Goal: Information Seeking & Learning: Understand process/instructions

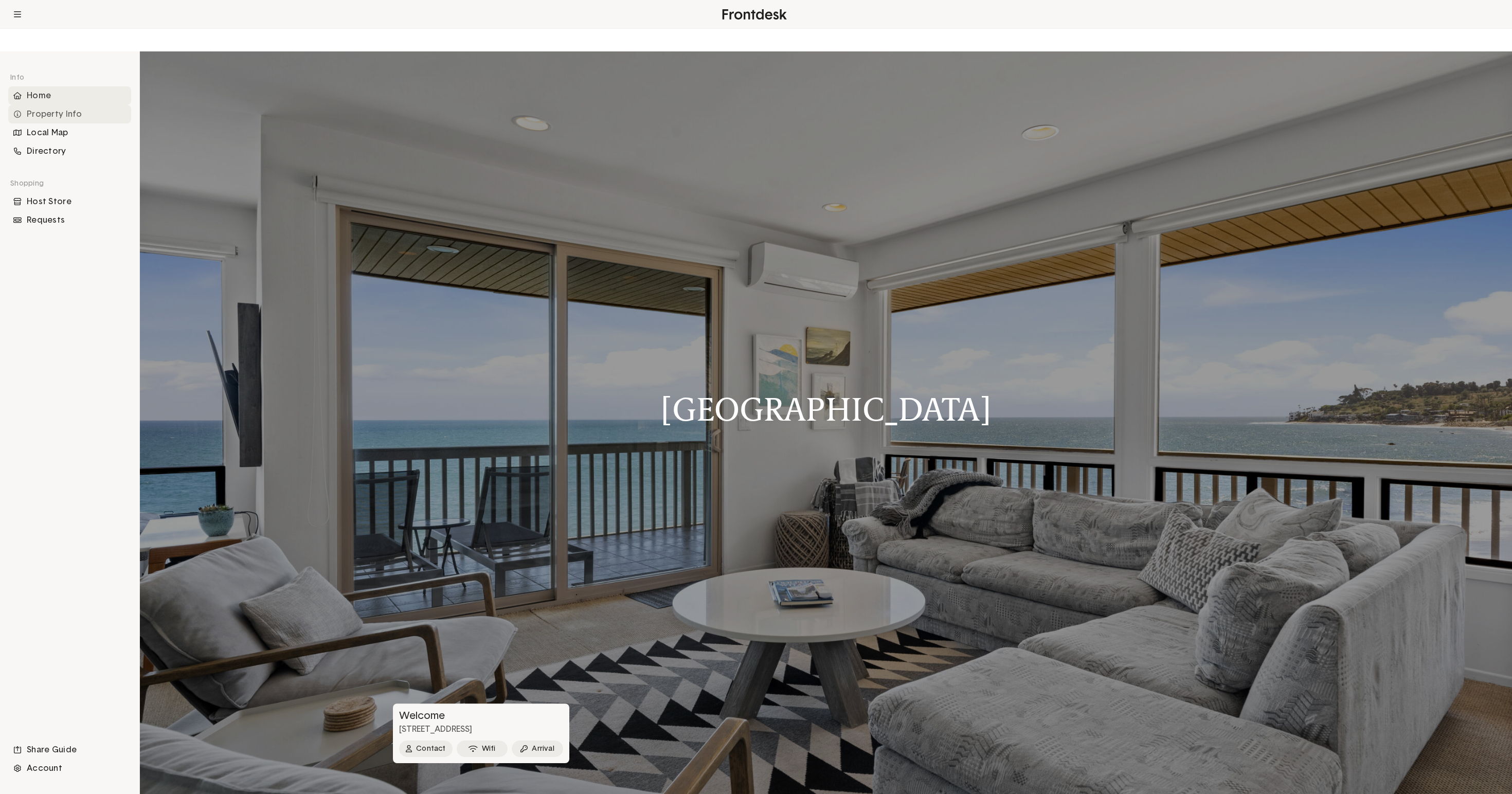
click at [78, 123] on div "Property Info" at bounding box center [69, 114] width 123 height 19
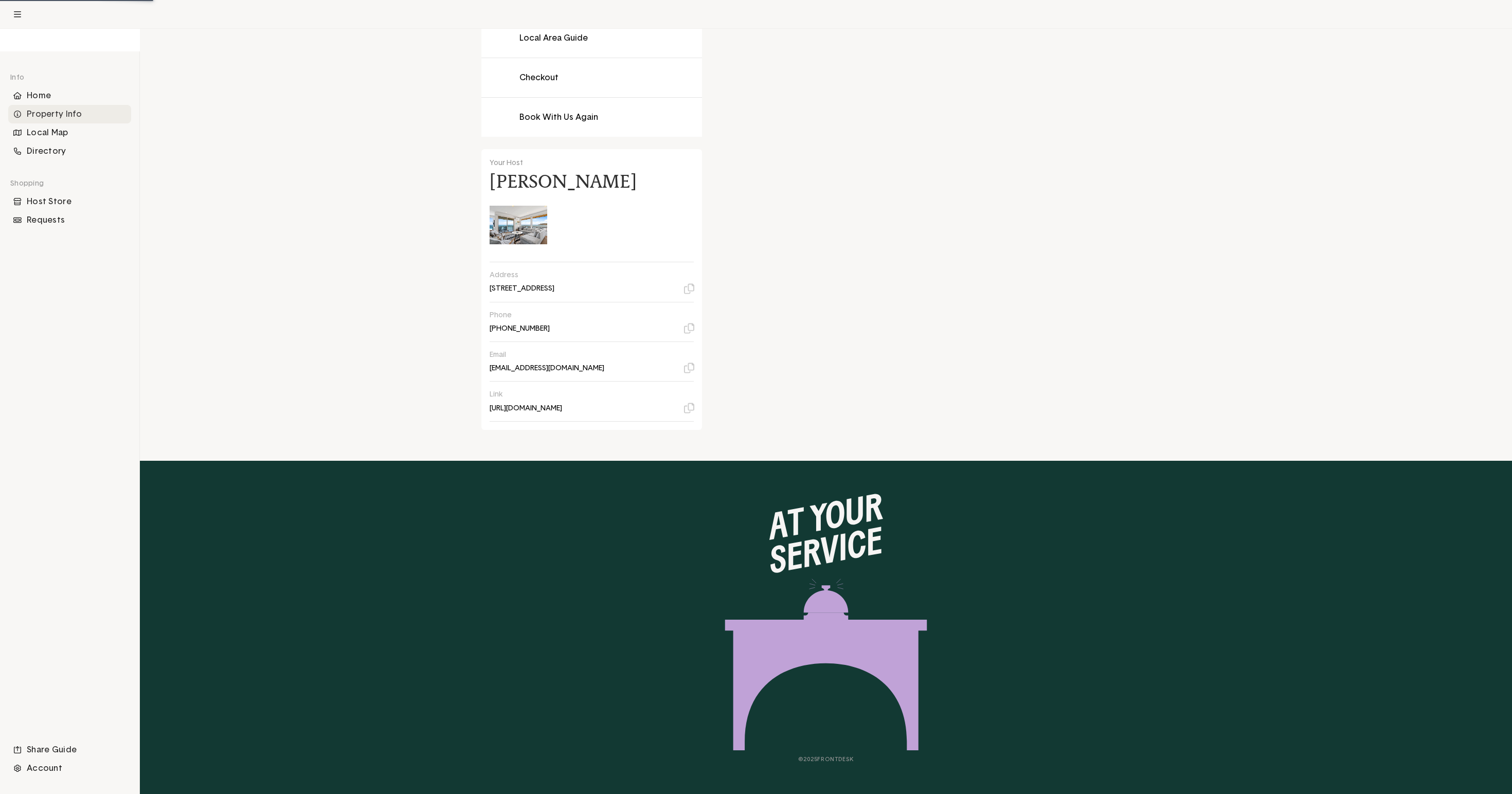
scroll to position [445, 0]
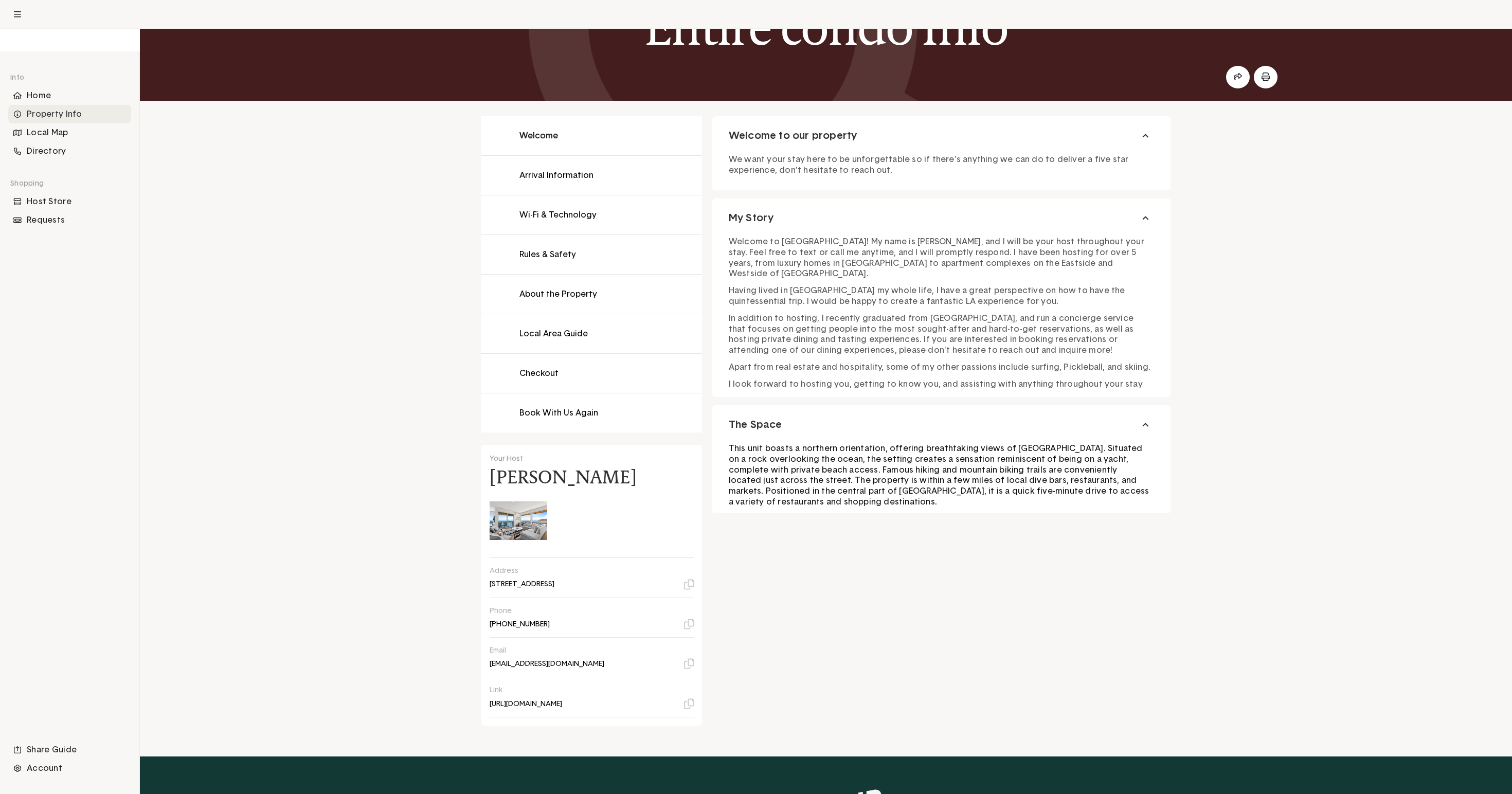
scroll to position [109, 0]
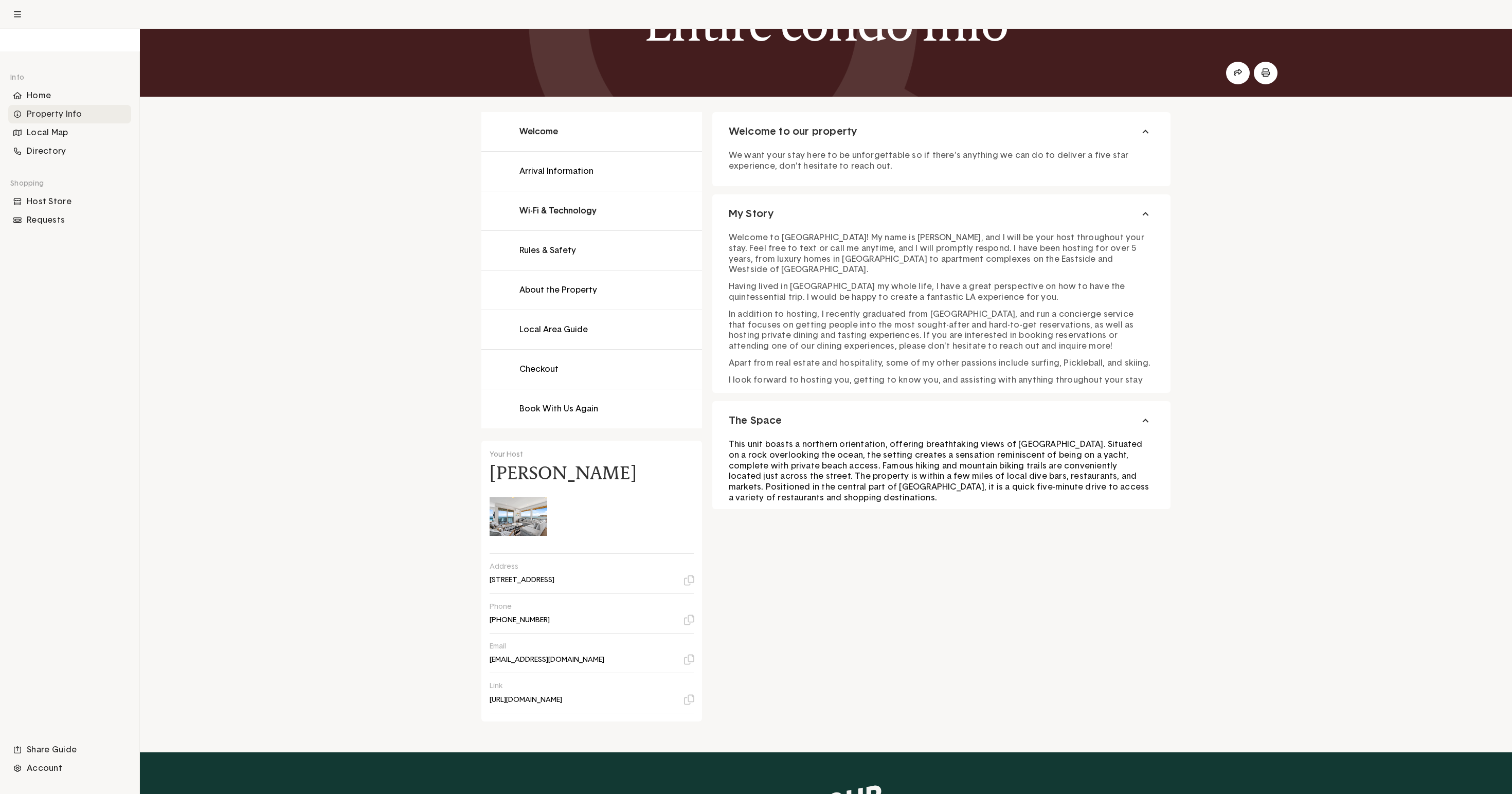
click at [481, 231] on button at bounding box center [592, 211] width 221 height 39
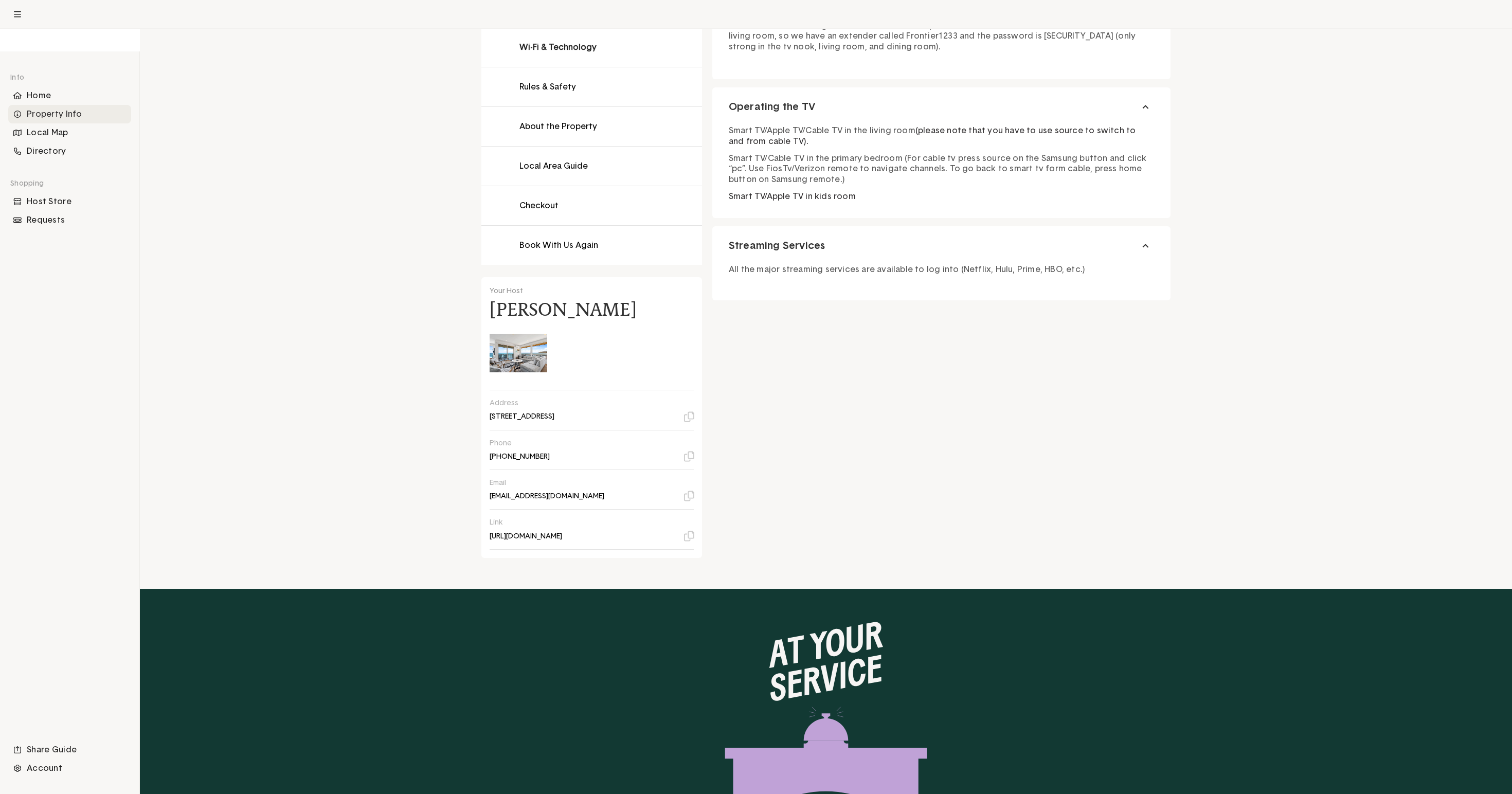
scroll to position [272, 0]
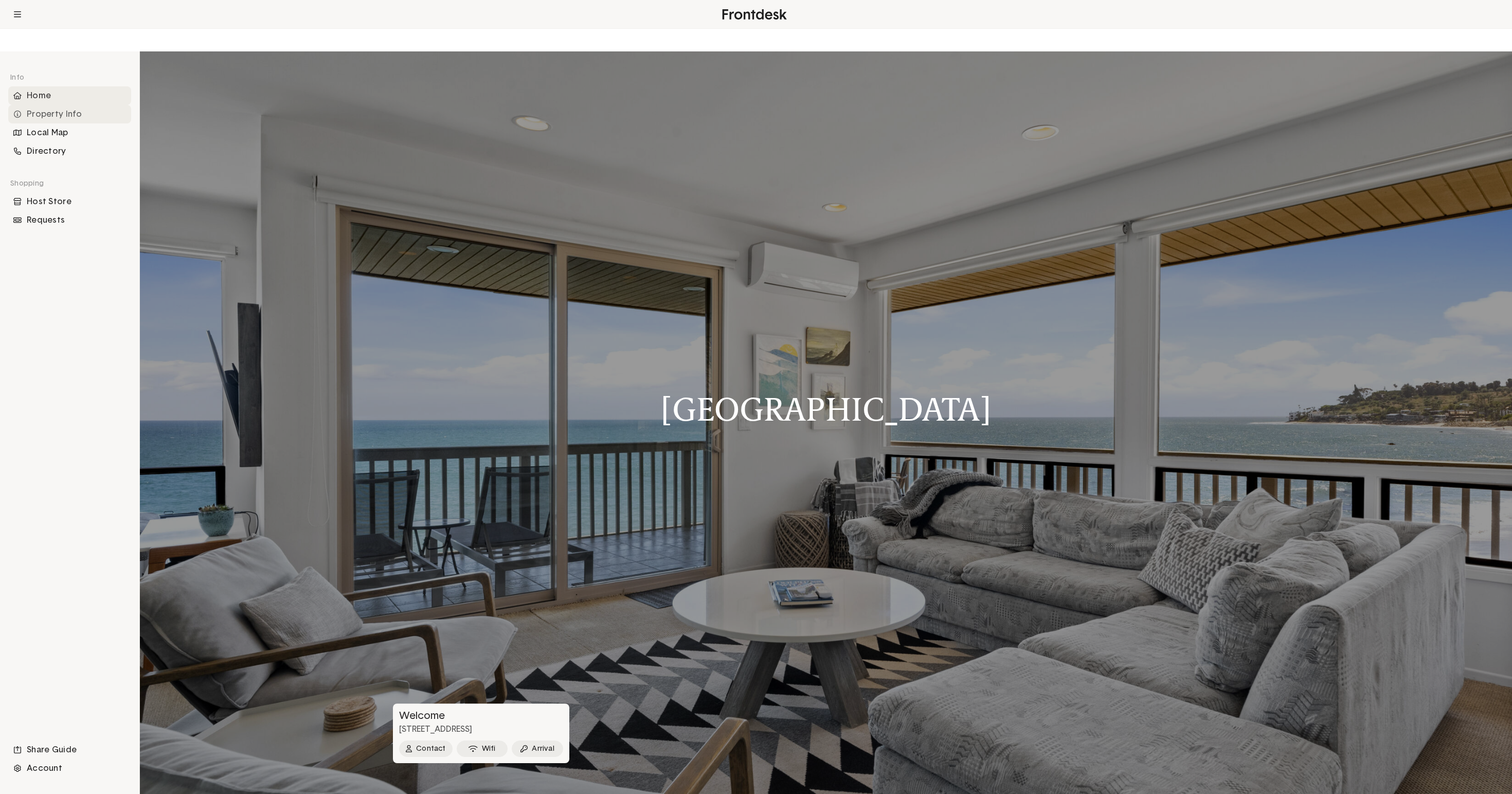
click at [73, 123] on div "Property Info" at bounding box center [69, 114] width 123 height 19
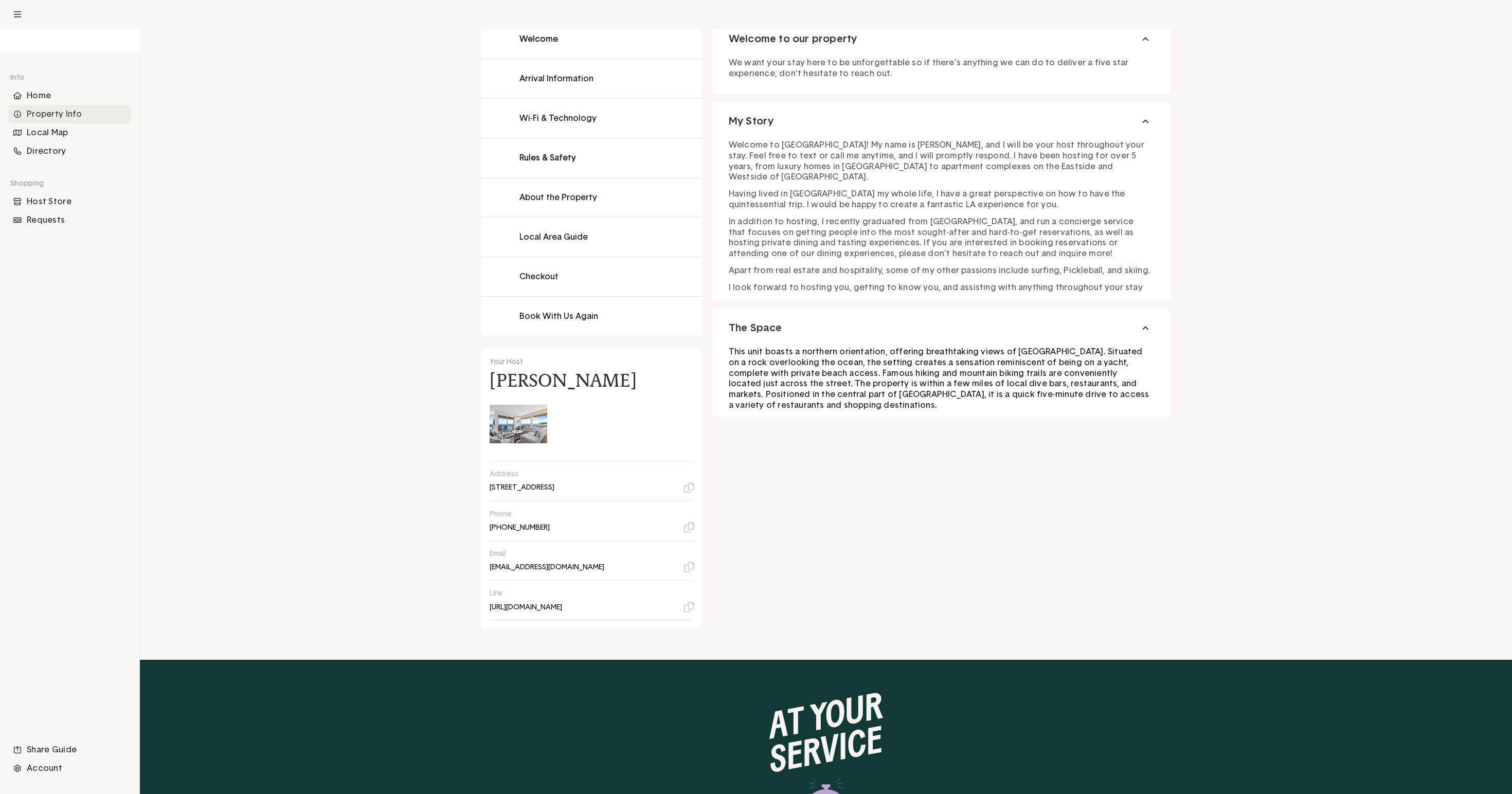
scroll to position [242, 0]
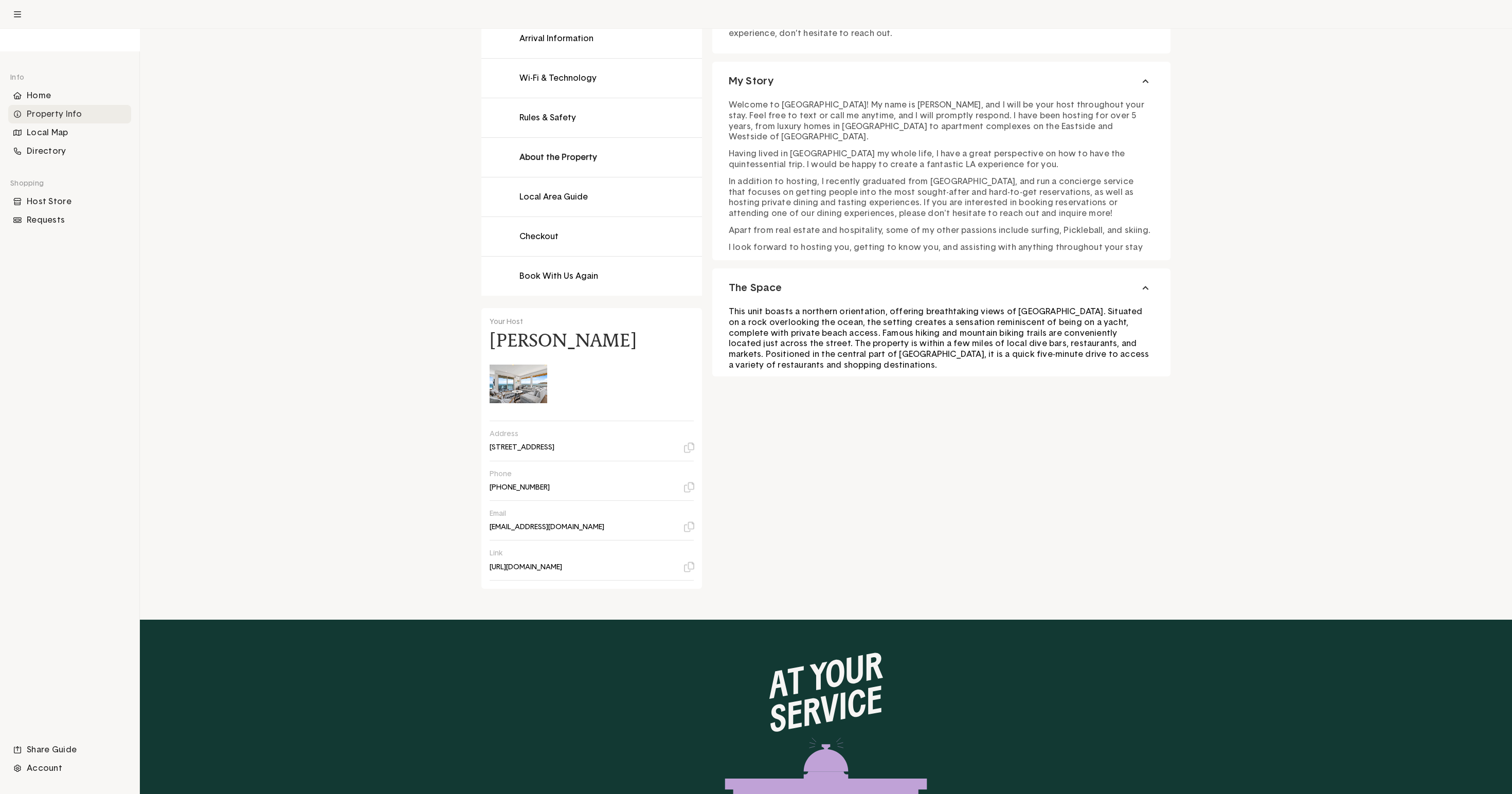
click at [481, 177] on button at bounding box center [592, 157] width 221 height 39
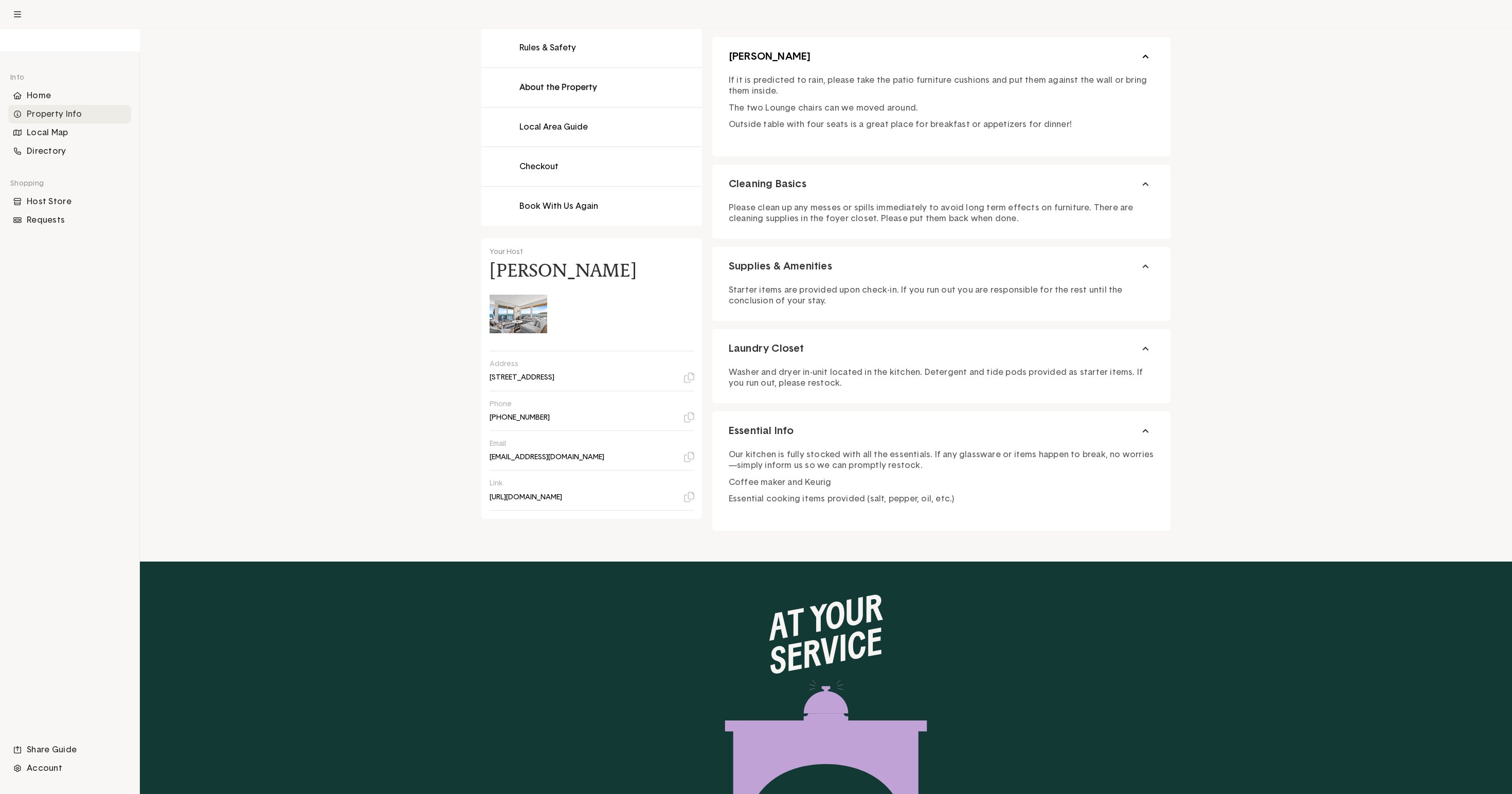
scroll to position [312, 0]
click at [481, 226] on button at bounding box center [592, 206] width 221 height 39
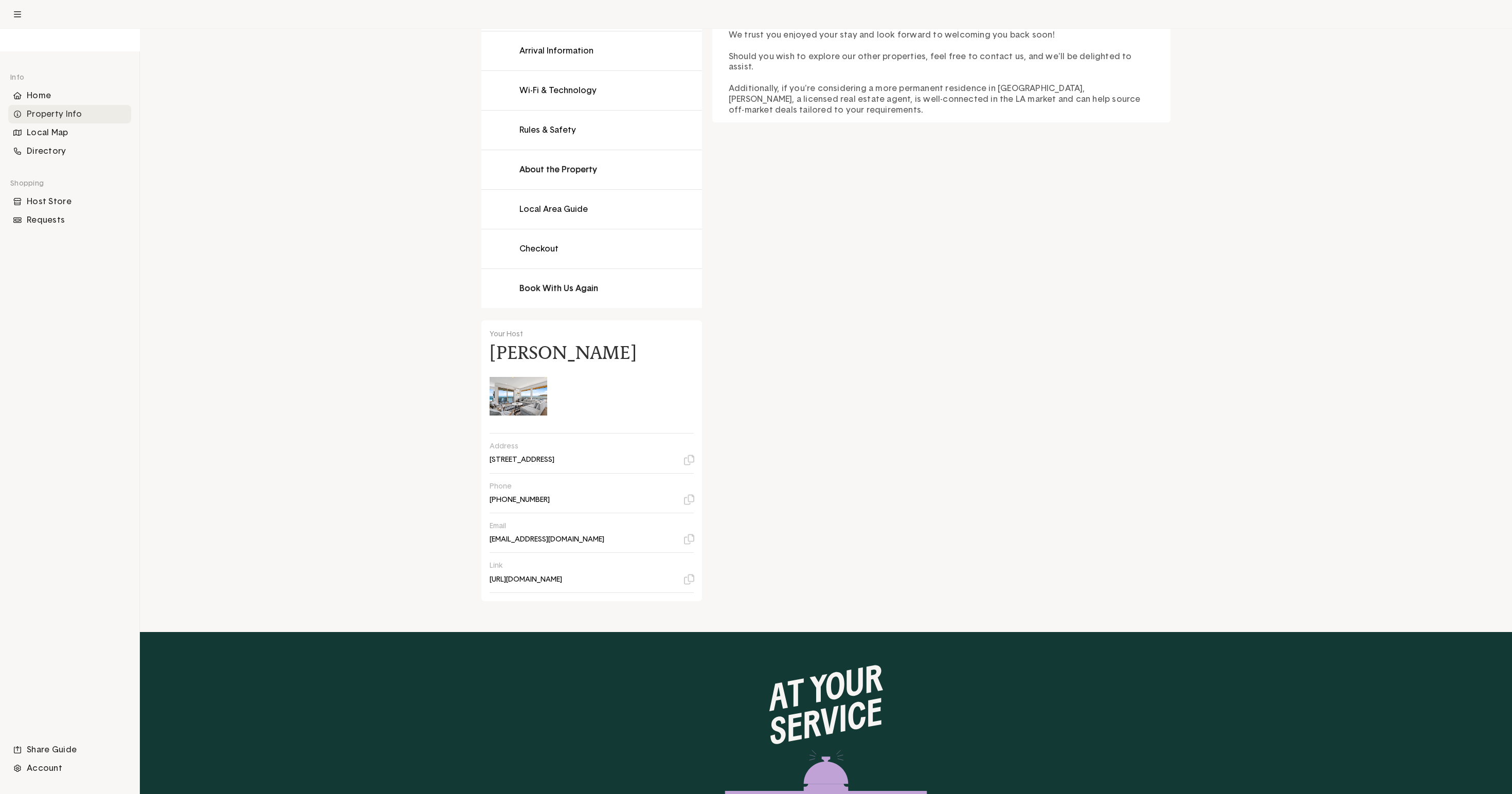
scroll to position [212, 0]
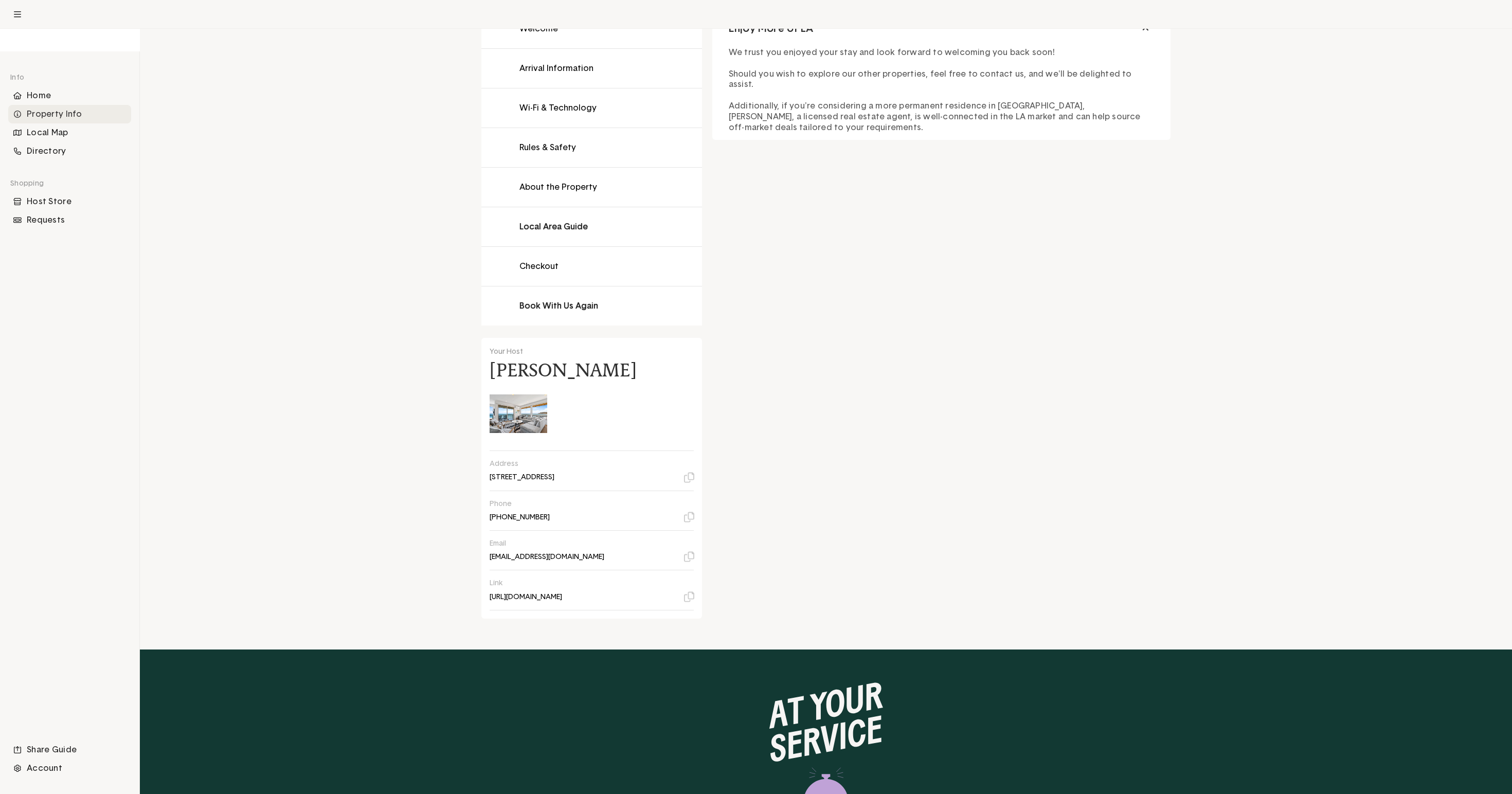
click at [481, 246] on button at bounding box center [592, 227] width 221 height 39
